Goal: Information Seeking & Learning: Find specific fact

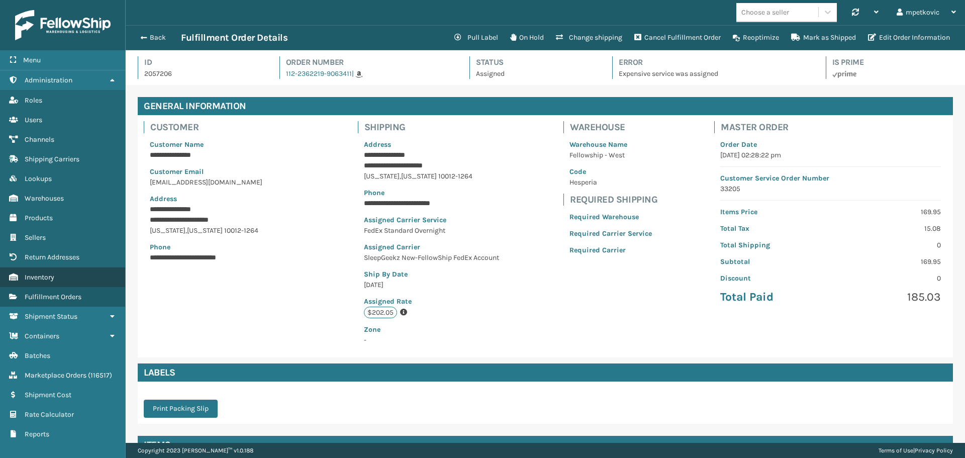
scroll to position [299, 0]
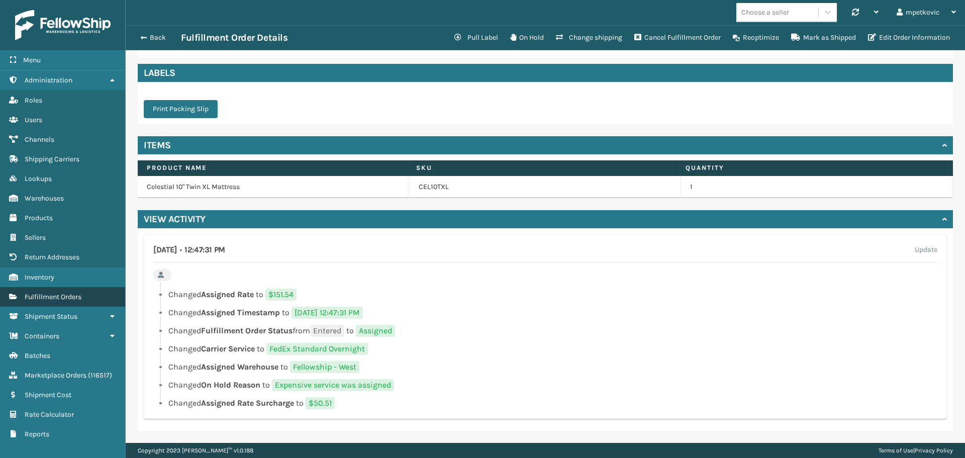
click at [63, 293] on span "Fulfillment Orders" at bounding box center [53, 296] width 57 height 9
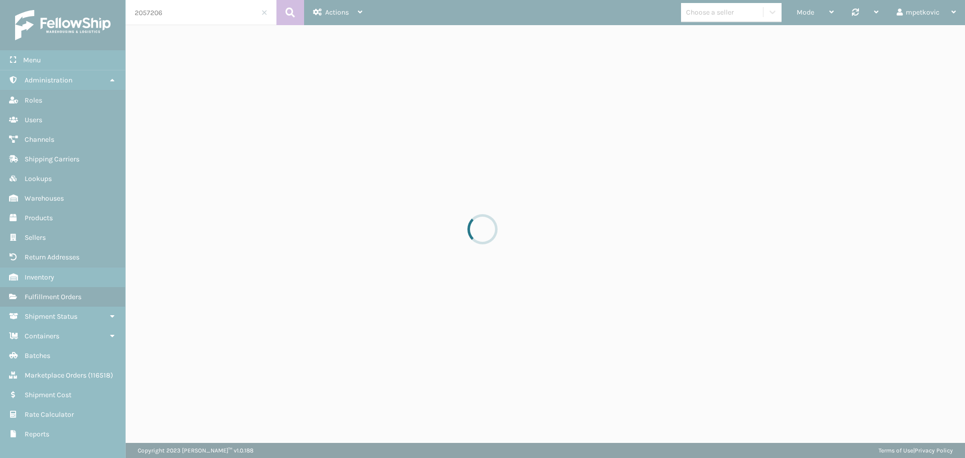
click at [157, 34] on div at bounding box center [482, 229] width 965 height 458
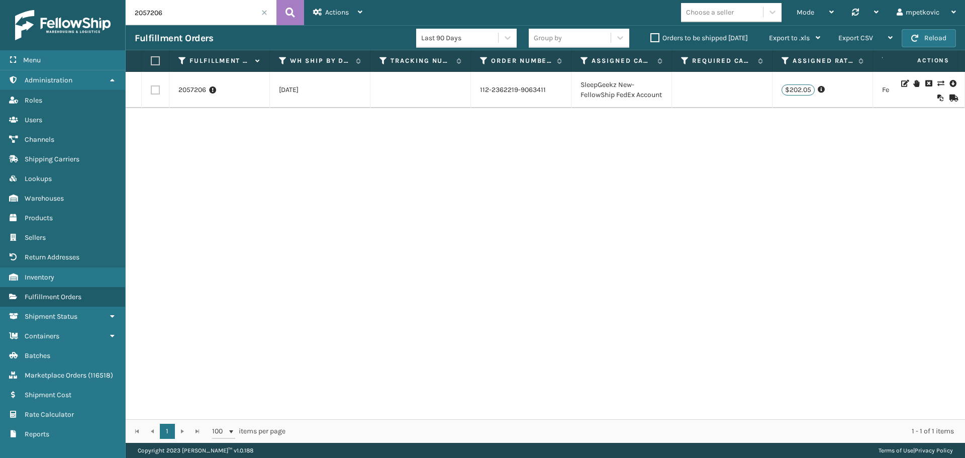
click at [169, 10] on input "2057206" at bounding box center [201, 12] width 151 height 25
click at [171, 12] on input "2057206" at bounding box center [201, 12] width 151 height 25
paste input "47684"
type input "2047684"
click at [283, 11] on button at bounding box center [290, 12] width 28 height 25
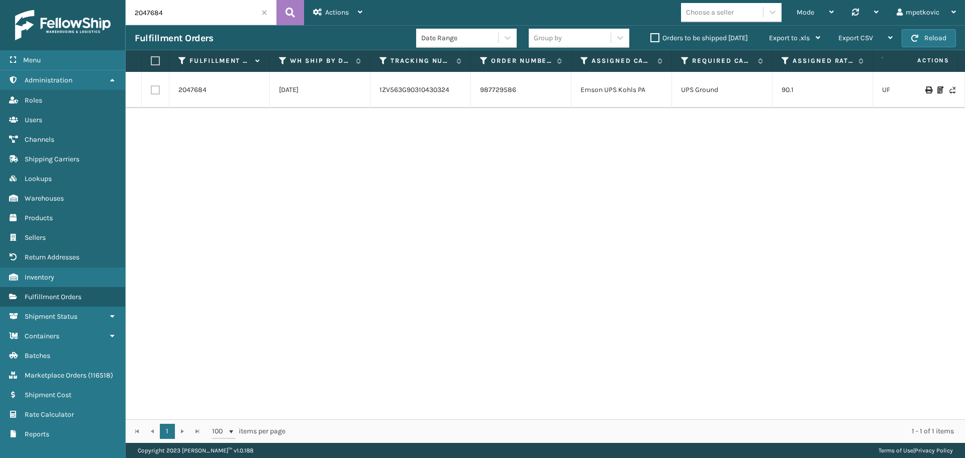
click at [201, 127] on div "2047684 [DATE] 1ZV563G90310430324 987729586 Emson UPS Kohls PA UPS Ground 90.1 …" at bounding box center [545, 245] width 839 height 347
click at [192, 91] on link "2047684" at bounding box center [192, 90] width 28 height 10
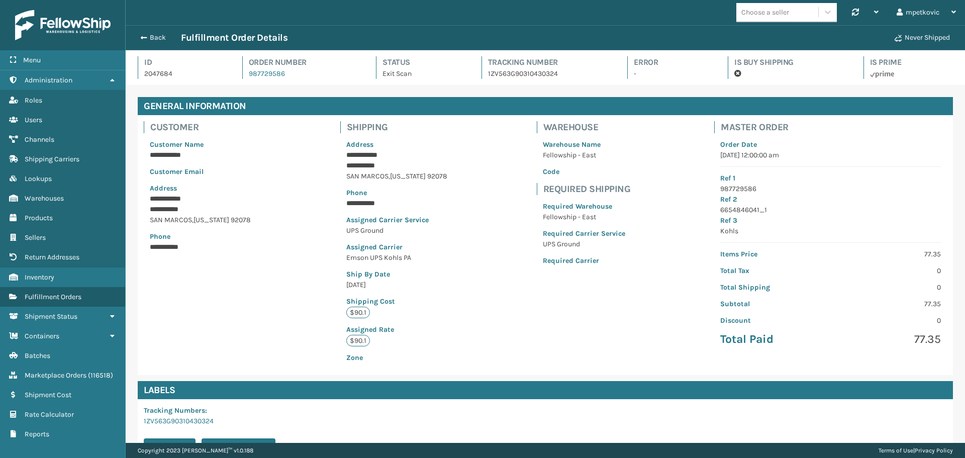
scroll to position [24, 839]
click at [385, 198] on p "Phone" at bounding box center [396, 192] width 101 height 11
click at [297, 147] on div "**********" at bounding box center [545, 245] width 815 height 260
click at [318, 162] on div "**********" at bounding box center [545, 245] width 815 height 260
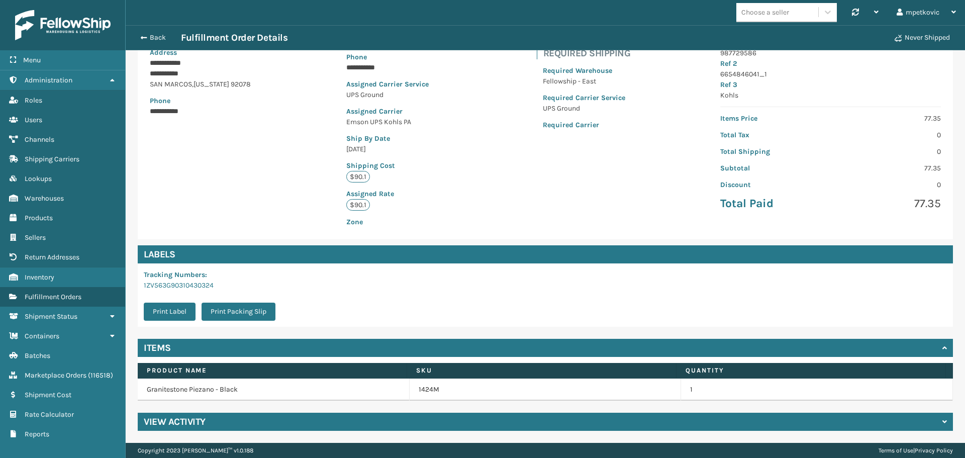
drag, startPoint x: 230, startPoint y: 420, endPoint x: 230, endPoint y: 401, distance: 18.6
click at [230, 420] on div "View Activity" at bounding box center [545, 422] width 815 height 18
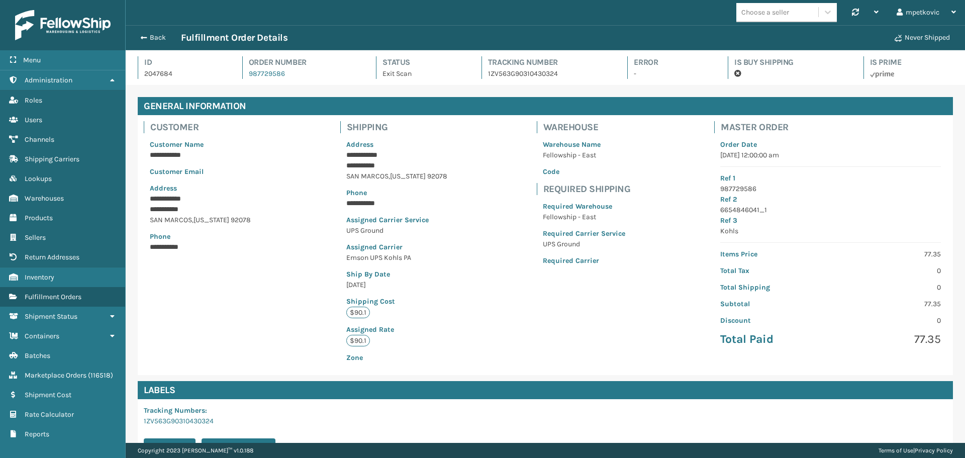
click at [158, 73] on p "2047684" at bounding box center [184, 73] width 80 height 11
copy p "2047684"
click at [295, 263] on div "**********" at bounding box center [545, 245] width 815 height 260
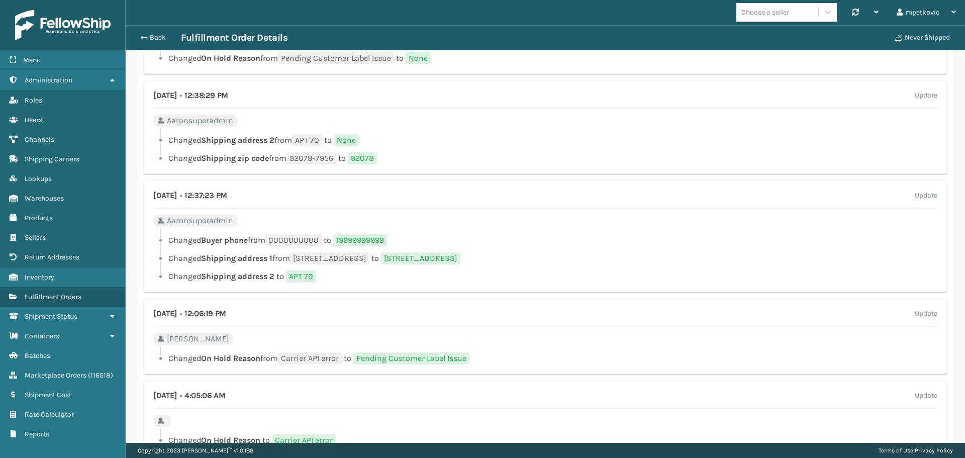
scroll to position [1030, 0]
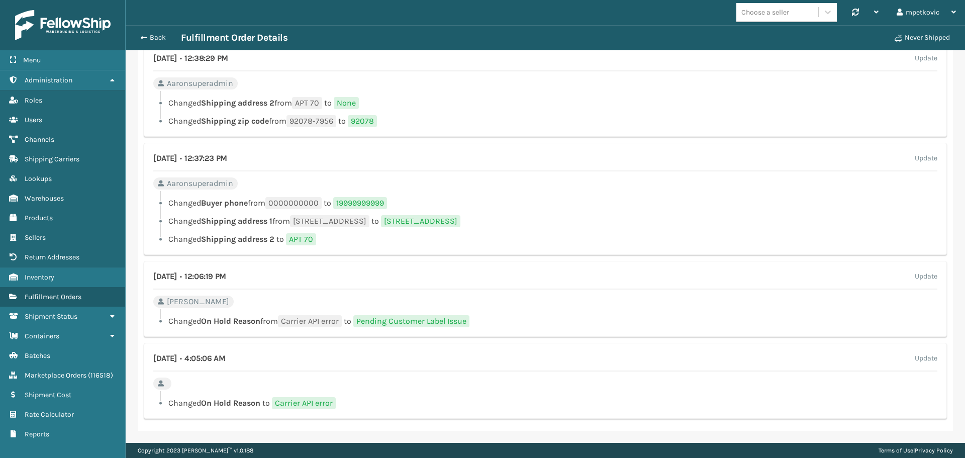
click at [440, 94] on div at bounding box center [548, 94] width 777 height 6
click at [442, 89] on div "[DATE] • 12:38:29 PM Update Aaronsuperadmin Changed Shipping address 2 from APT…" at bounding box center [545, 90] width 803 height 94
click at [447, 90] on div "[DATE] • 12:38:29 PM Update Aaronsuperadmin Changed Shipping address 2 from APT…" at bounding box center [545, 90] width 803 height 94
click at [482, 89] on div "[DATE] • 12:38:29 PM Update Aaronsuperadmin Changed Shipping address 2 from APT…" at bounding box center [545, 90] width 803 height 94
click at [510, 93] on div at bounding box center [548, 94] width 777 height 6
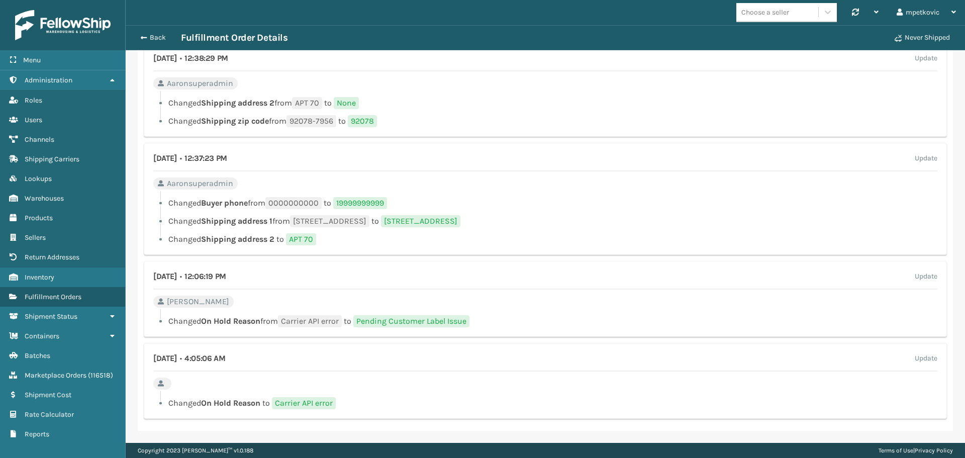
click at [518, 91] on div at bounding box center [548, 94] width 777 height 6
click at [520, 88] on div "[DATE] • 12:38:29 PM Update Aaronsuperadmin Changed Shipping address 2 from APT…" at bounding box center [545, 90] width 803 height 94
click at [601, 96] on div at bounding box center [548, 94] width 777 height 6
click at [550, 98] on li "Changed Shipping address 2 from APT 70 to None" at bounding box center [545, 103] width 784 height 12
click at [526, 104] on li "Changed Shipping address 2 from APT 70 to None" at bounding box center [545, 103] width 784 height 12
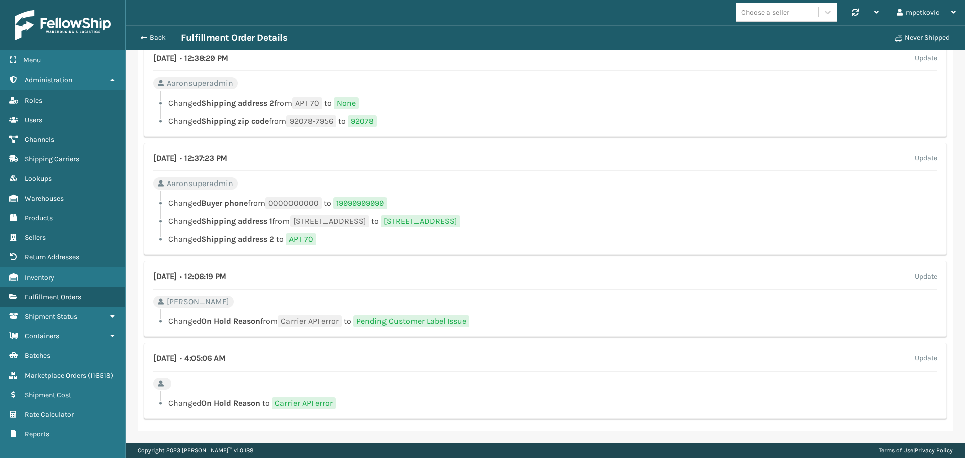
click at [532, 100] on li "Changed Shipping address 2 from APT 70 to None" at bounding box center [545, 103] width 784 height 12
click at [579, 100] on li "Changed Shipping address 2 from APT 70 to None" at bounding box center [545, 103] width 784 height 12
click at [500, 101] on li "Changed Shipping address 2 from APT 70 to None" at bounding box center [545, 103] width 784 height 12
drag, startPoint x: 527, startPoint y: 98, endPoint x: 519, endPoint y: 100, distance: 8.2
click at [526, 98] on li "Changed Shipping address 2 from APT 70 to None" at bounding box center [545, 103] width 784 height 12
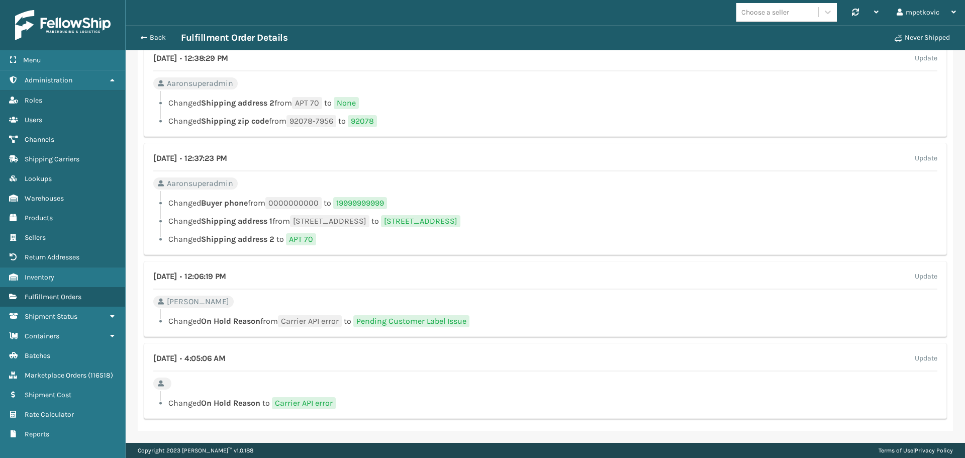
click at [519, 100] on li "Changed Shipping address 2 from APT 70 to None" at bounding box center [545, 103] width 784 height 12
click at [538, 97] on li "Changed Shipping address 2 from APT 70 to None" at bounding box center [545, 103] width 784 height 12
click at [519, 100] on li "Changed Shipping address 2 from APT 70 to None" at bounding box center [545, 103] width 784 height 12
click at [519, 98] on li "Changed Shipping address 2 from APT 70 to None" at bounding box center [545, 103] width 784 height 12
click at [543, 209] on li "Changed Buyer phone from [PHONE_NUMBER] to 19999999999" at bounding box center [545, 203] width 784 height 12
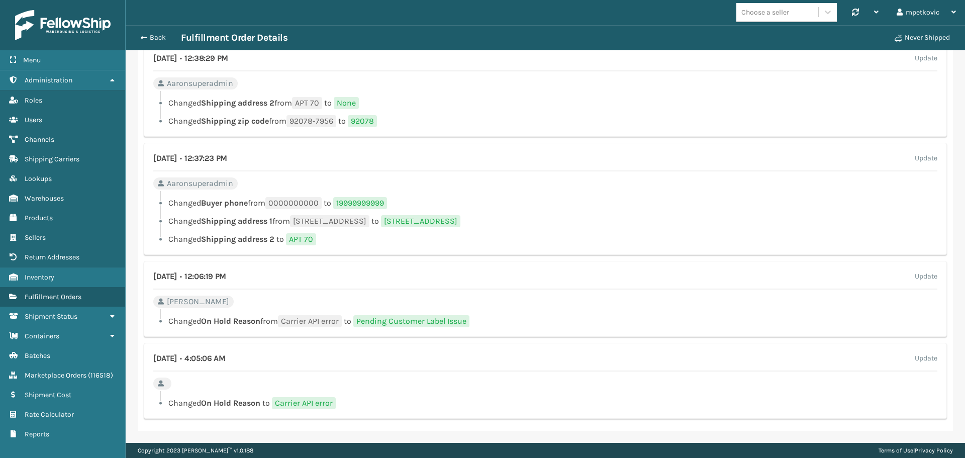
click at [512, 181] on div "[DATE] • 12:37:23 PM Update Aaronsuperadmin Changed Buyer phone from [PHONE_NUM…" at bounding box center [545, 199] width 803 height 112
click at [563, 185] on div "[DATE] • 12:37:23 PM Update Aaronsuperadmin Changed Buyer phone from [PHONE_NUM…" at bounding box center [545, 199] width 803 height 112
click at [562, 190] on div "[DATE] • 12:37:23 PM Update Aaronsuperadmin Changed Buyer phone from [PHONE_NUM…" at bounding box center [545, 199] width 803 height 112
click at [585, 188] on div "[DATE] • 12:37:23 PM Update Aaronsuperadmin Changed Buyer phone from [PHONE_NUM…" at bounding box center [545, 199] width 803 height 112
click at [582, 209] on li "Changed Buyer phone from [PHONE_NUMBER] to 19999999999" at bounding box center [545, 203] width 784 height 12
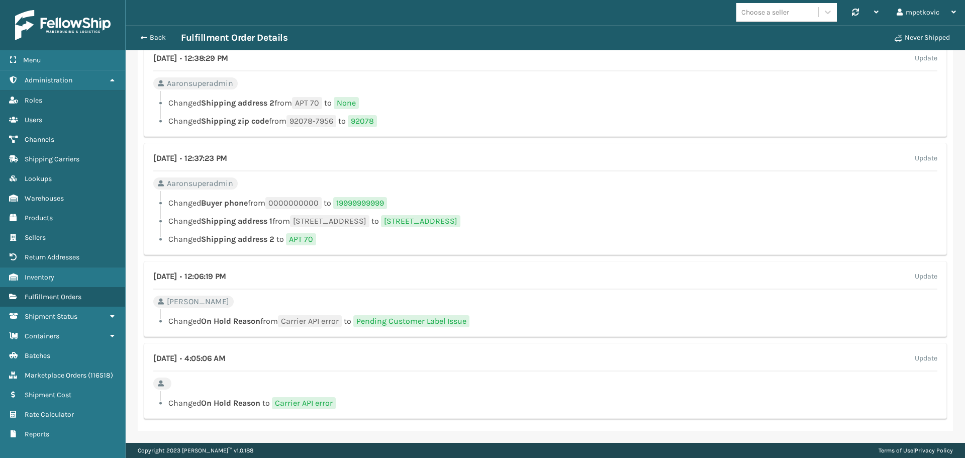
click at [549, 190] on div "[DATE] • 12:37:23 PM Update Aaronsuperadmin Changed Buyer phone from [PHONE_NUM…" at bounding box center [545, 199] width 803 height 112
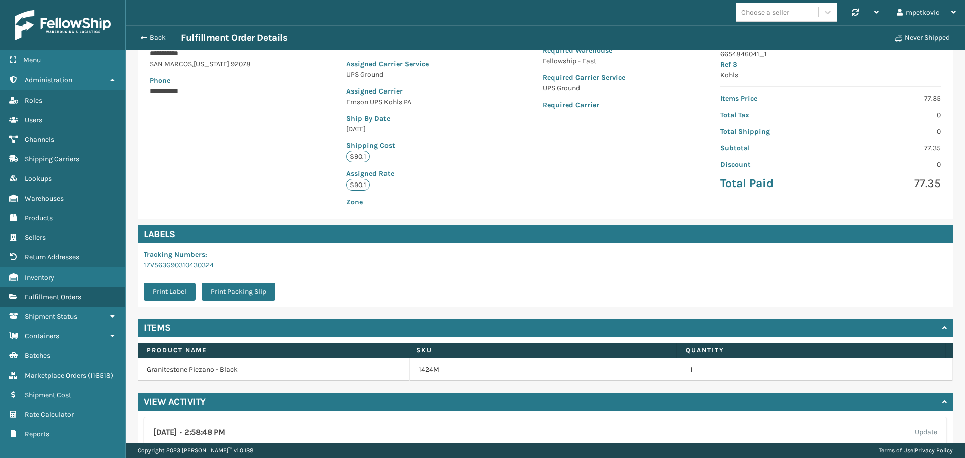
scroll to position [0, 0]
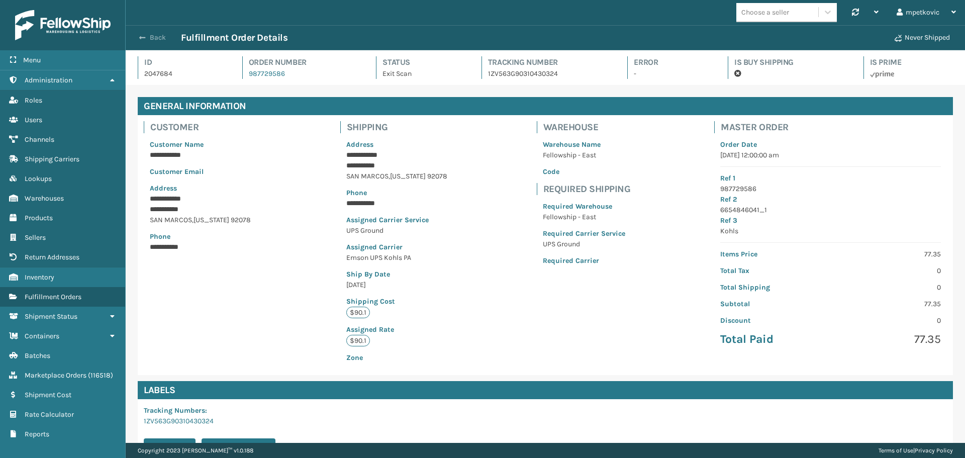
click at [156, 35] on button "Back" at bounding box center [158, 37] width 46 height 9
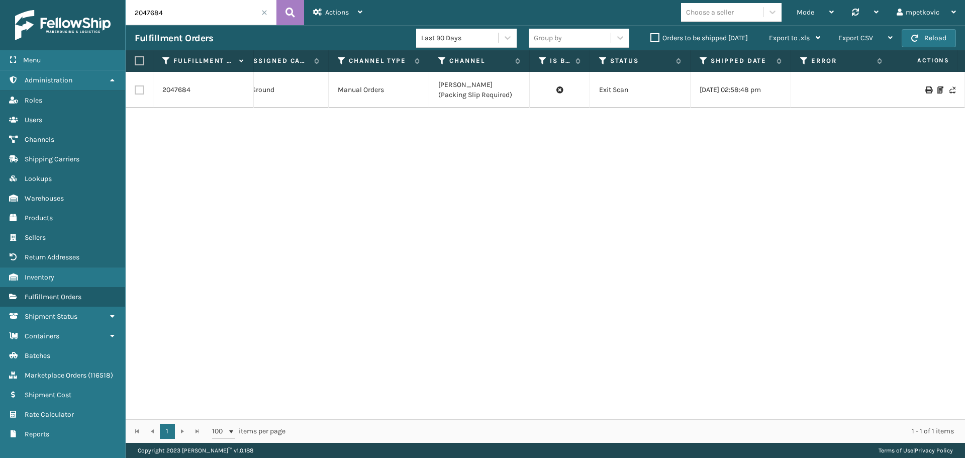
scroll to position [0, 647]
drag, startPoint x: 488, startPoint y: 93, endPoint x: 434, endPoint y: 83, distance: 54.8
click at [434, 83] on td "[PERSON_NAME] (Packing Slip Required)" at bounding box center [477, 90] width 100 height 36
copy td "[PERSON_NAME] (Packing Slip Required)"
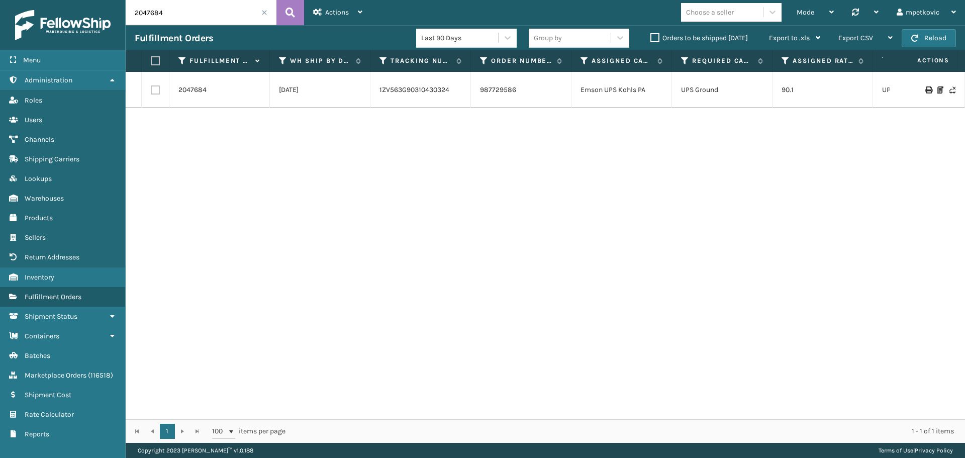
click at [275, 133] on div "2047684 [DATE] 1ZV563G90310430324 987729586 Emson UPS Kohls PA UPS Ground 90.1 …" at bounding box center [545, 245] width 839 height 347
click at [458, 142] on div "2047684 [DATE] 1ZV563G90310430324 987729586 Emson UPS Kohls PA UPS Ground 90.1 …" at bounding box center [545, 245] width 839 height 347
click at [193, 88] on link "2047684" at bounding box center [192, 90] width 28 height 10
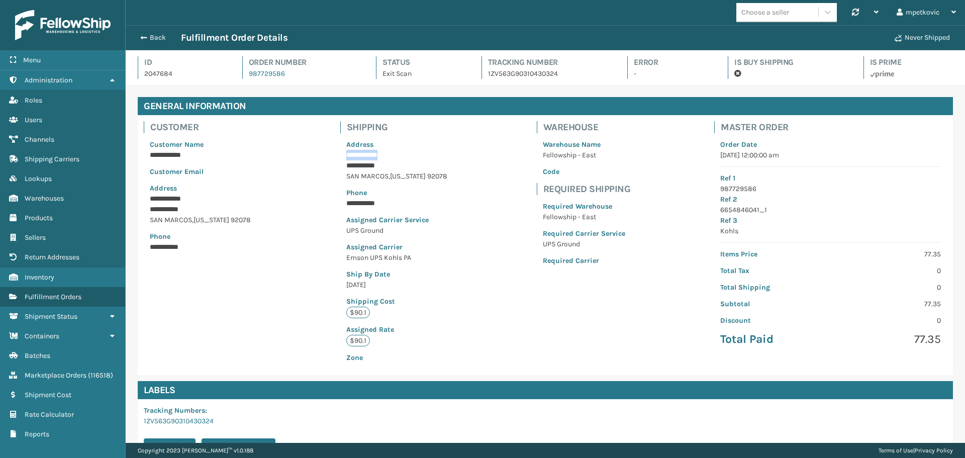
drag, startPoint x: 384, startPoint y: 158, endPoint x: 365, endPoint y: 127, distance: 36.1
click at [340, 157] on div "**********" at bounding box center [396, 251] width 113 height 236
copy p "**********"
drag, startPoint x: 384, startPoint y: 165, endPoint x: 354, endPoint y: 162, distance: 30.4
click at [342, 166] on div "**********" at bounding box center [396, 251] width 113 height 236
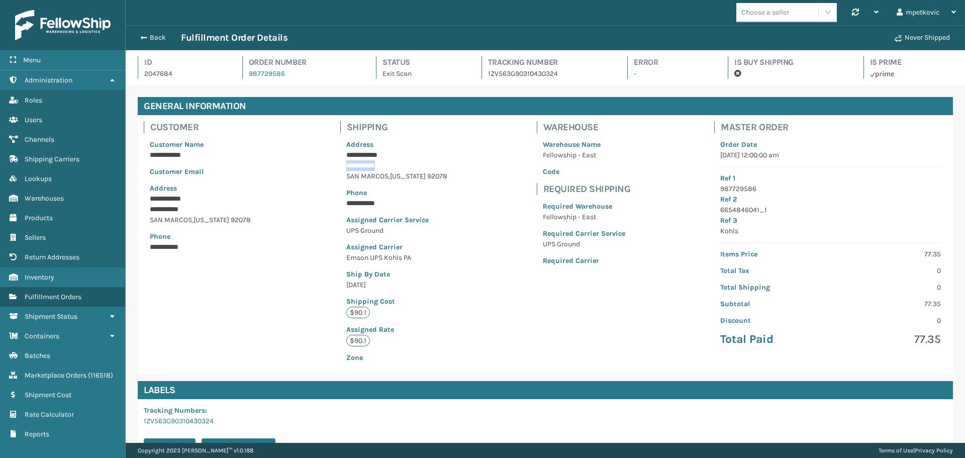
copy p "**********"
click at [410, 187] on div "**********" at bounding box center [396, 251] width 113 height 236
drag, startPoint x: 385, startPoint y: 175, endPoint x: 344, endPoint y: 176, distance: 41.2
click at [346, 176] on span "SAN MARCOS" at bounding box center [367, 176] width 42 height 9
copy span "SAN MARCOS"
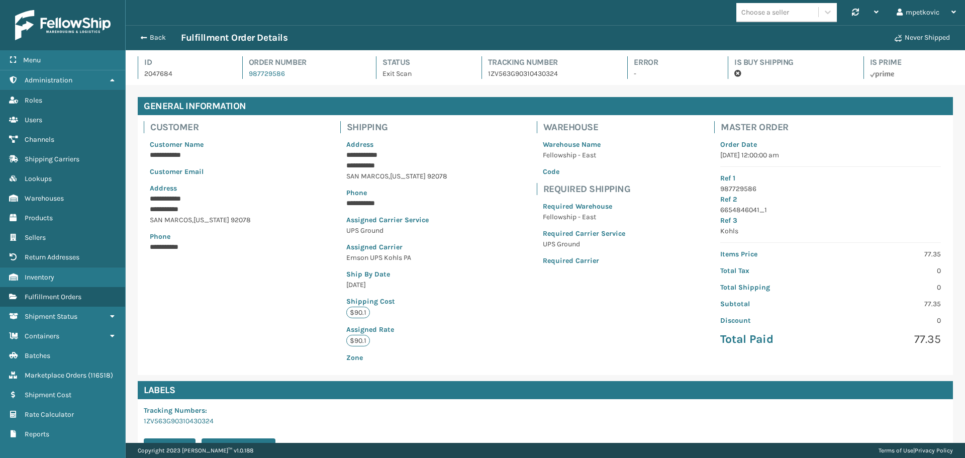
click at [513, 196] on div "**********" at bounding box center [545, 245] width 815 height 260
click at [739, 189] on p "987729586" at bounding box center [830, 188] width 221 height 11
copy p "987729586"
drag, startPoint x: 765, startPoint y: 210, endPoint x: 712, endPoint y: 210, distance: 52.8
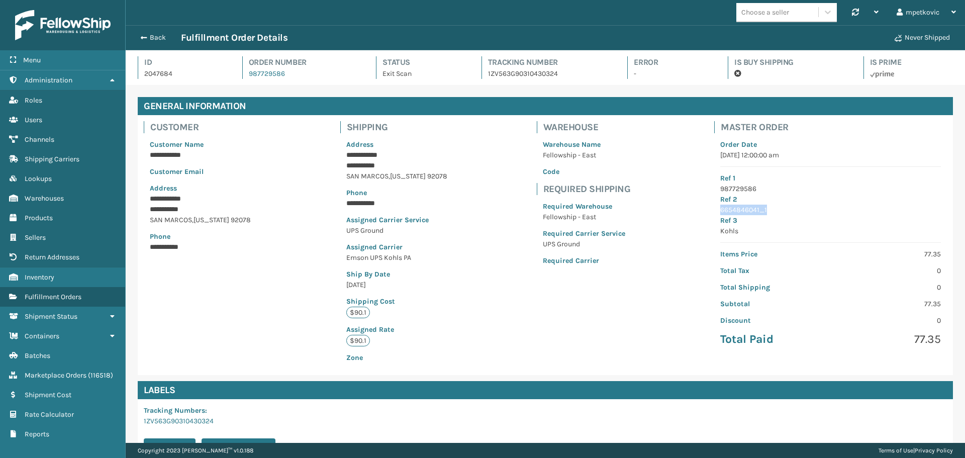
click at [714, 210] on div "Order Date [DATE] 12:00:00 am Ref 1 987729586 Ref 2 6654846041_1 Ref 3 Kohls It…" at bounding box center [830, 243] width 233 height 220
copy p "6654846041_1"
click at [328, 88] on div "**********" at bounding box center [545, 331] width 839 height 493
